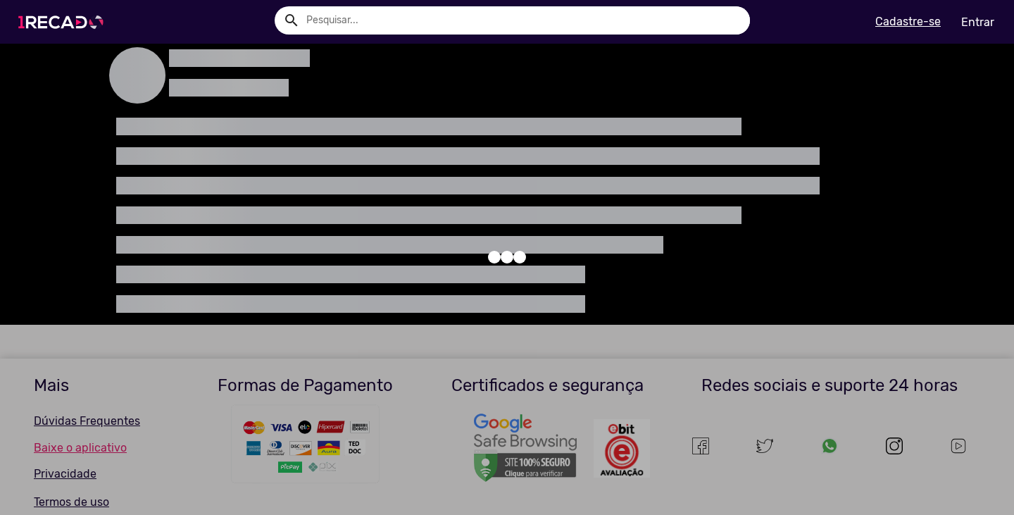
click at [65, 20] on img at bounding box center [64, 22] width 106 height 60
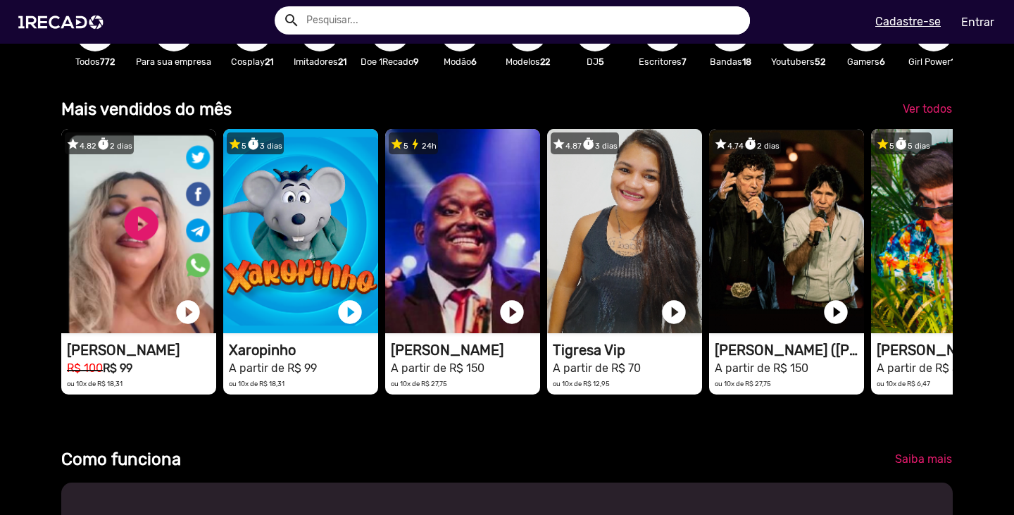
scroll to position [352, 0]
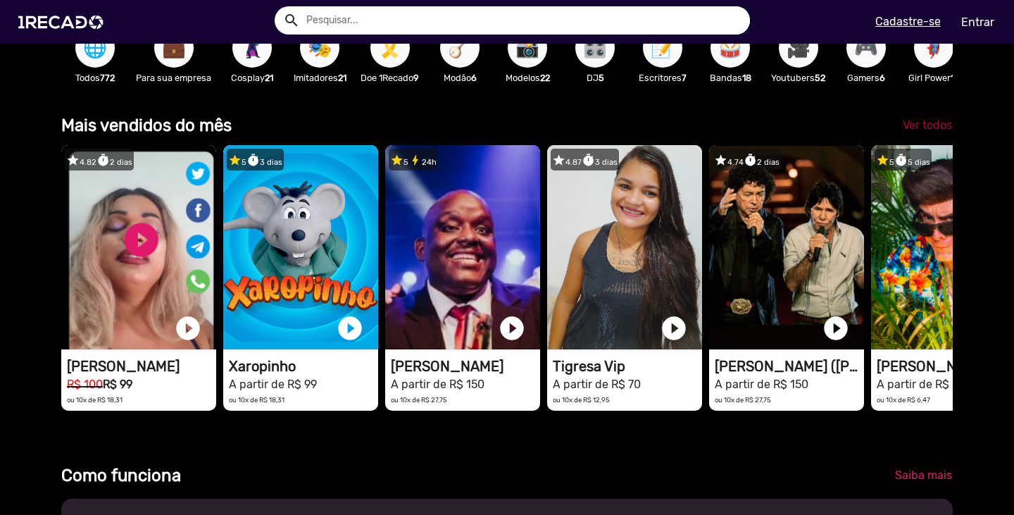
click at [929, 129] on span "Ver todos" at bounding box center [926, 124] width 49 height 13
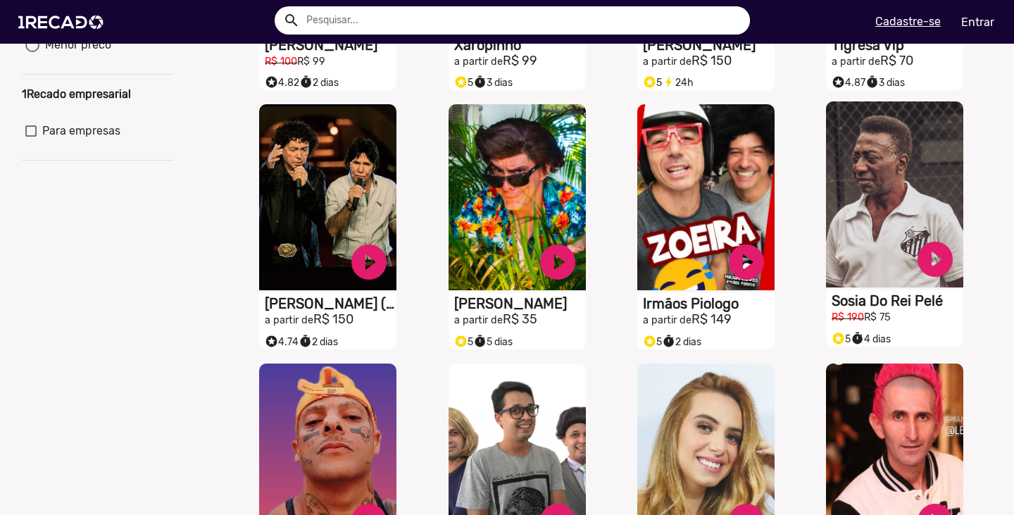
scroll to position [352, 0]
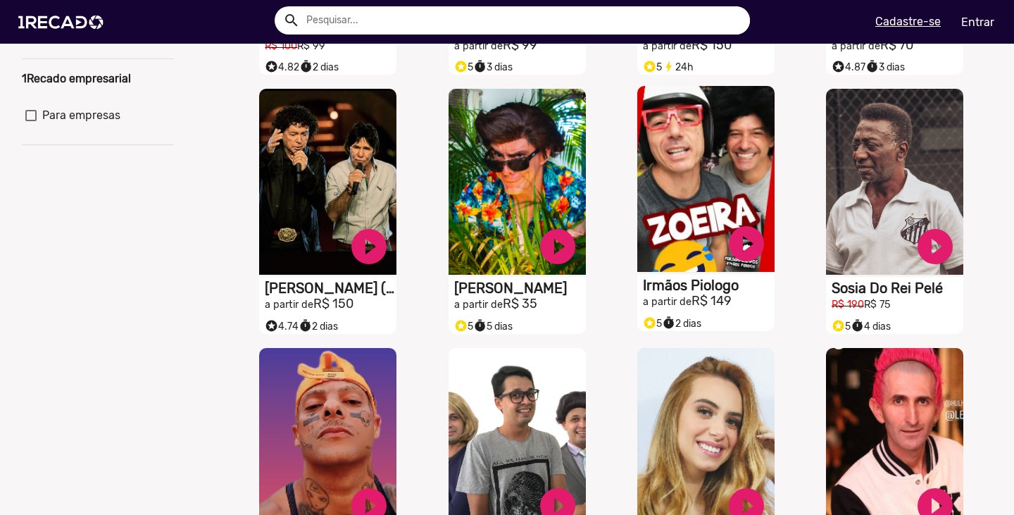
click at [586, 53] on h2 "a partir de R$ 149" at bounding box center [520, 45] width 132 height 15
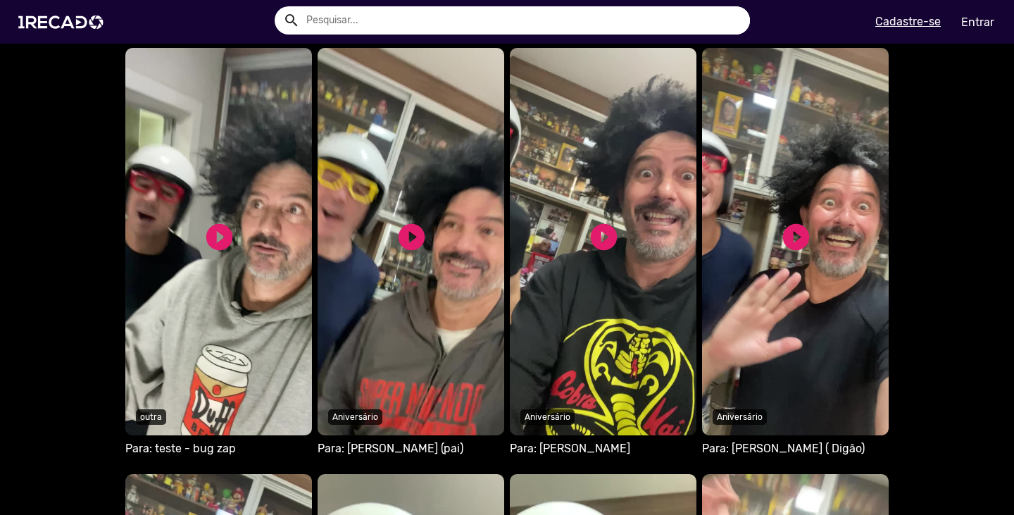
scroll to position [1056, 0]
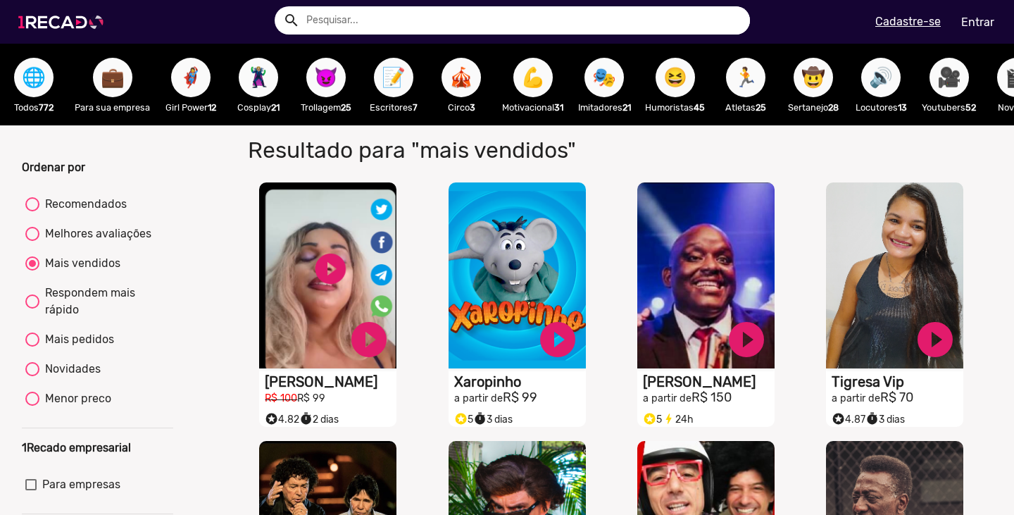
click at [62, 27] on img at bounding box center [64, 22] width 106 height 60
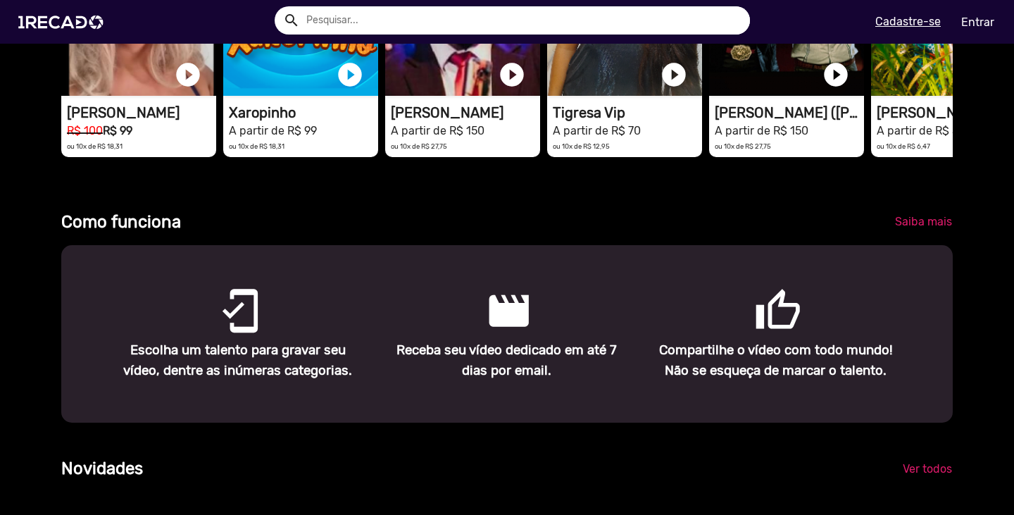
scroll to position [704, 0]
